Goal: Check status: Check status

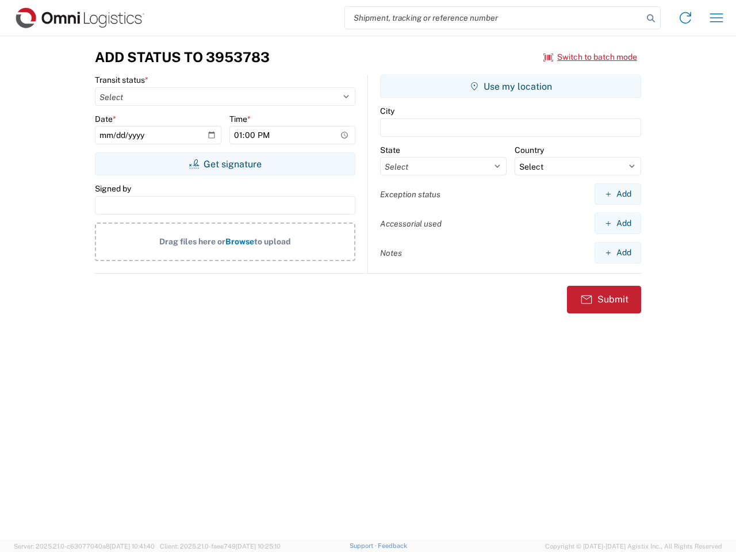
click at [494, 18] on input "search" at bounding box center [494, 18] width 298 height 22
click at [651, 18] on icon at bounding box center [651, 18] width 16 height 16
click at [686, 18] on icon at bounding box center [685, 18] width 18 height 18
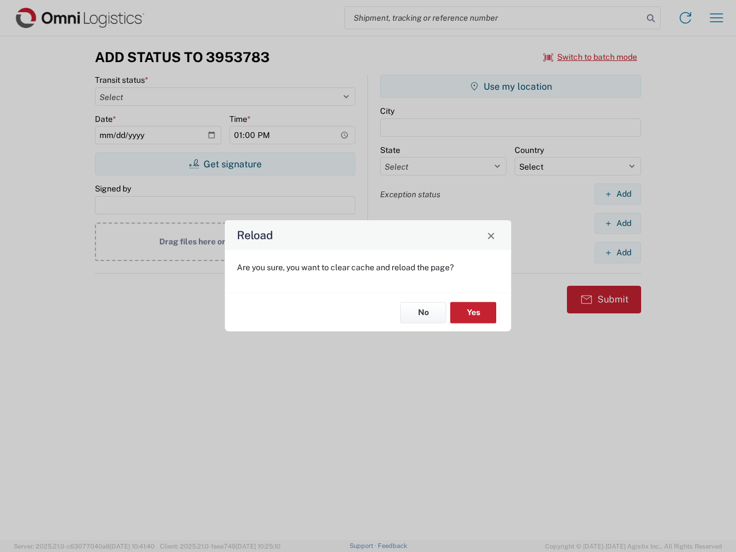
click at [717, 18] on div "Reload Are you sure, you want to clear cache and reload the page? No Yes" at bounding box center [368, 276] width 736 height 552
click at [591, 57] on div "Reload Are you sure, you want to clear cache and reload the page? No Yes" at bounding box center [368, 276] width 736 height 552
click at [225, 164] on div "Reload Are you sure, you want to clear cache and reload the page? No Yes" at bounding box center [368, 276] width 736 height 552
click at [511, 86] on div "Reload Are you sure, you want to clear cache and reload the page? No Yes" at bounding box center [368, 276] width 736 height 552
click at [618, 194] on div "Reload Are you sure, you want to clear cache and reload the page? No Yes" at bounding box center [368, 276] width 736 height 552
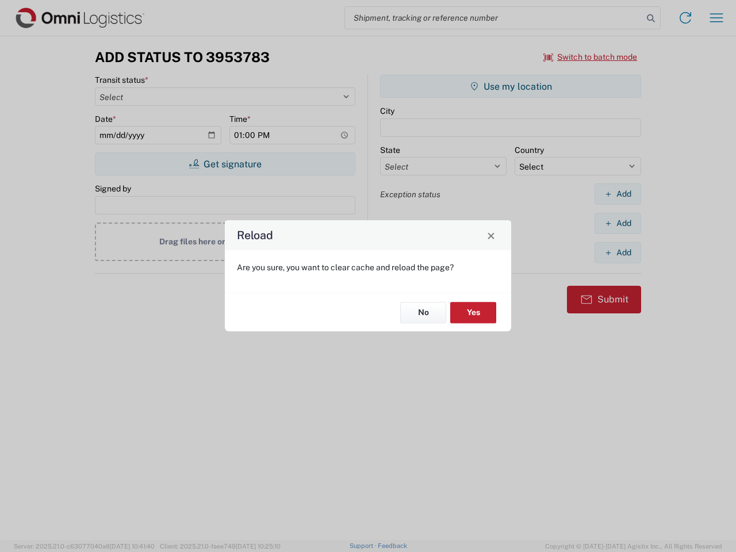
click at [618, 223] on div "Reload Are you sure, you want to clear cache and reload the page? No Yes" at bounding box center [368, 276] width 736 height 552
click at [618, 253] on div "Reload Are you sure, you want to clear cache and reload the page? No Yes" at bounding box center [368, 276] width 736 height 552
